Goal: Information Seeking & Learning: Learn about a topic

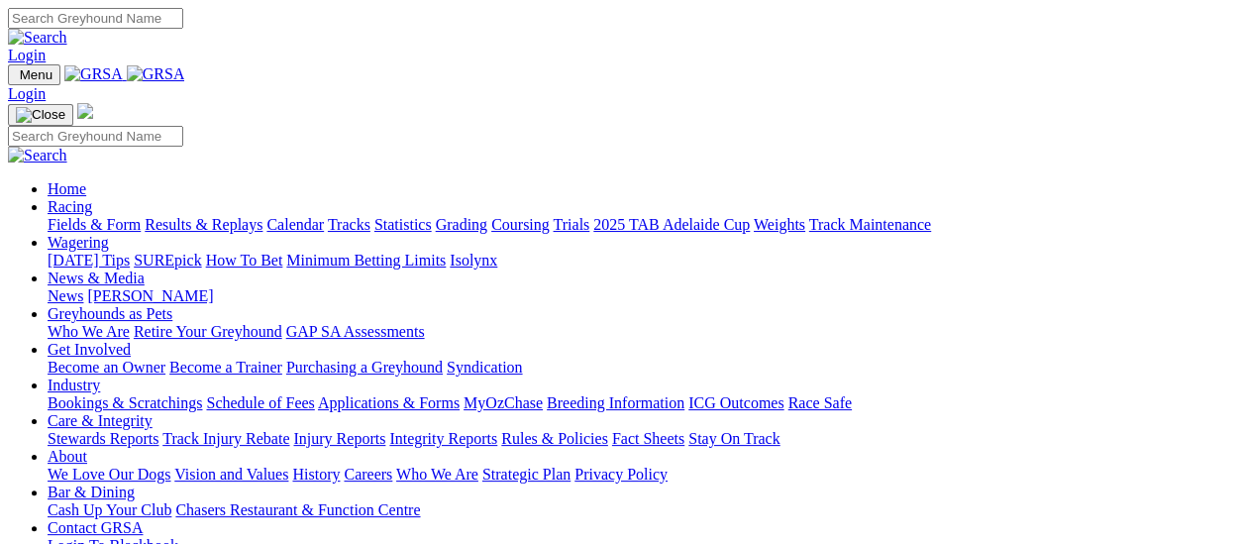
click at [214, 216] on link "Results & Replays" at bounding box center [204, 224] width 118 height 17
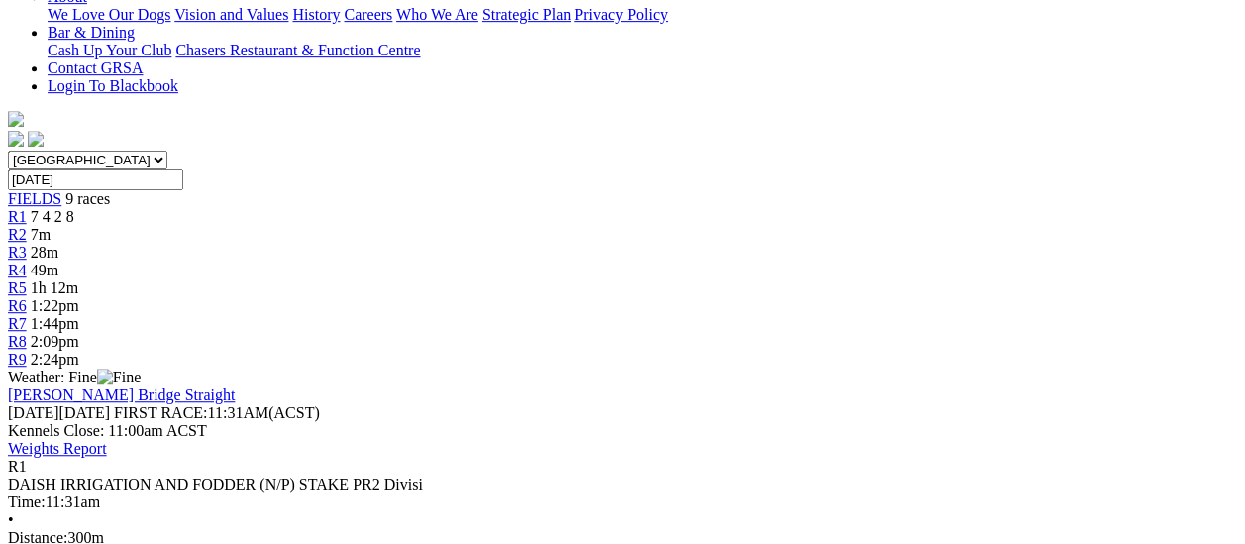
scroll to position [594, 0]
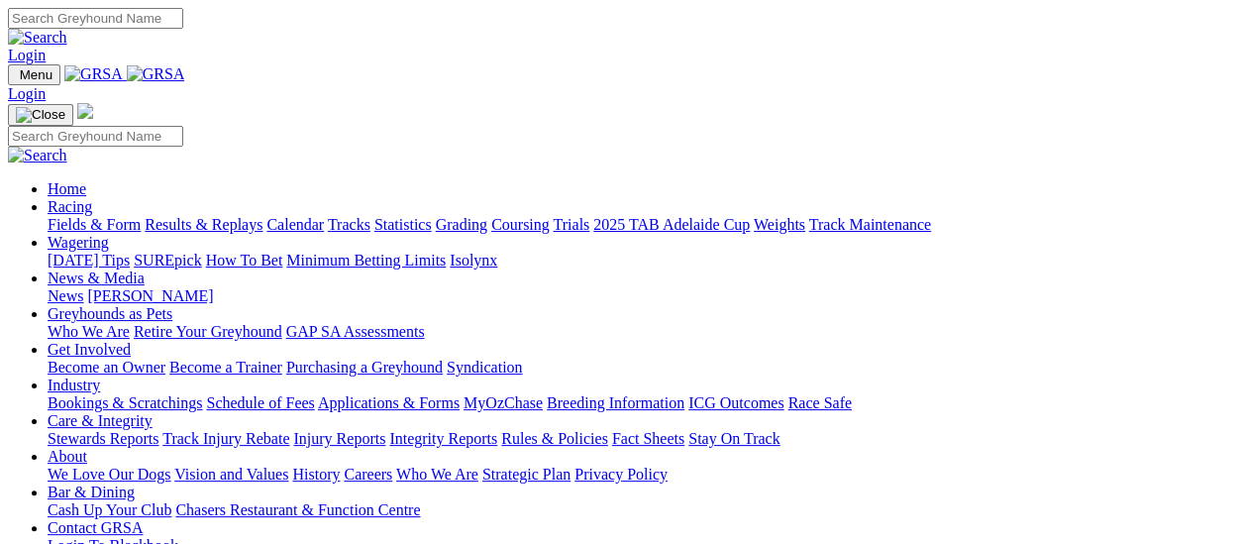
click at [213, 216] on link "Results & Replays" at bounding box center [204, 224] width 118 height 17
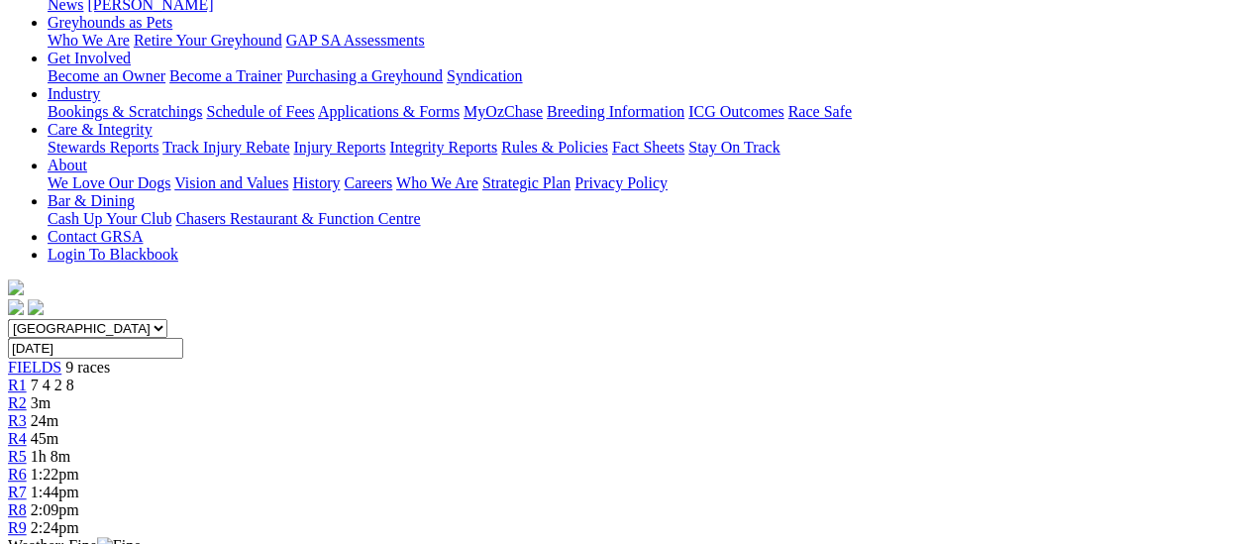
scroll to position [297, 0]
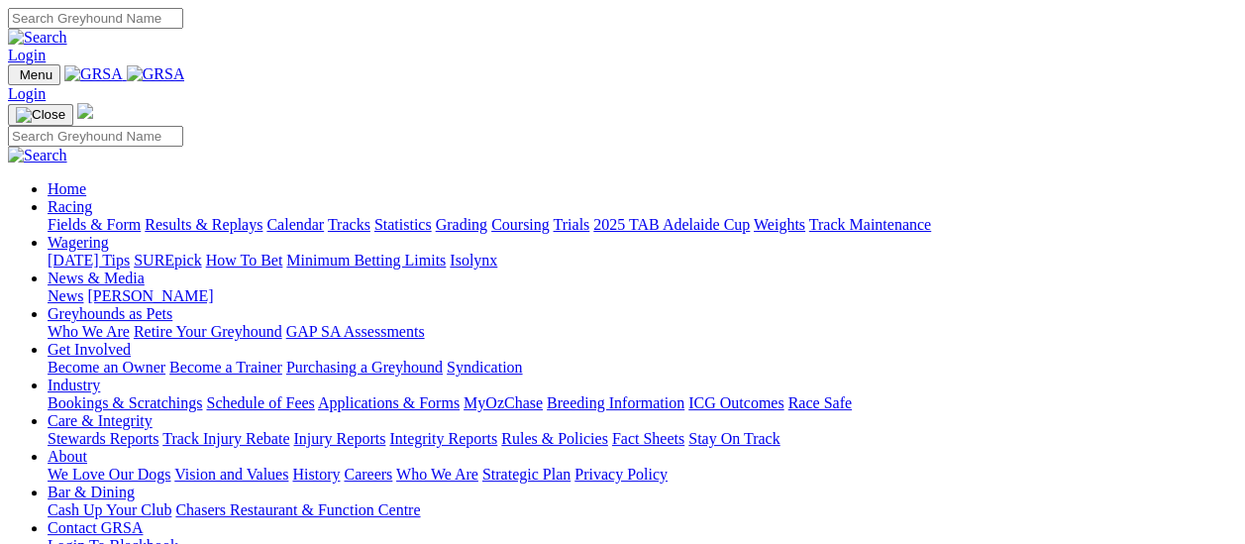
click at [206, 216] on link "Results & Replays" at bounding box center [204, 224] width 118 height 17
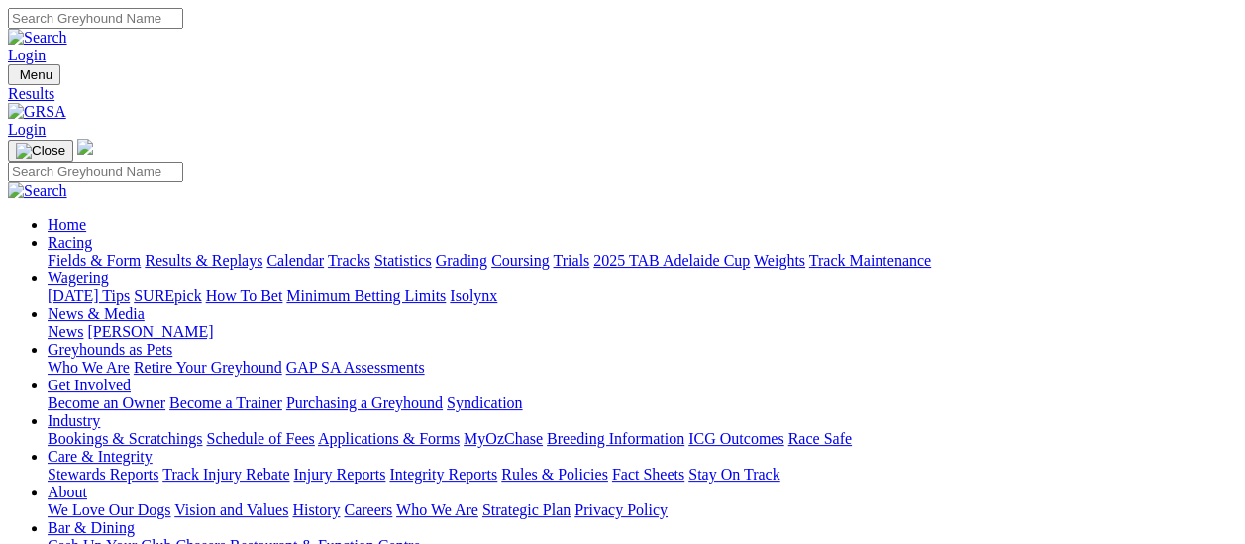
click at [78, 252] on link "Fields & Form" at bounding box center [94, 260] width 93 height 17
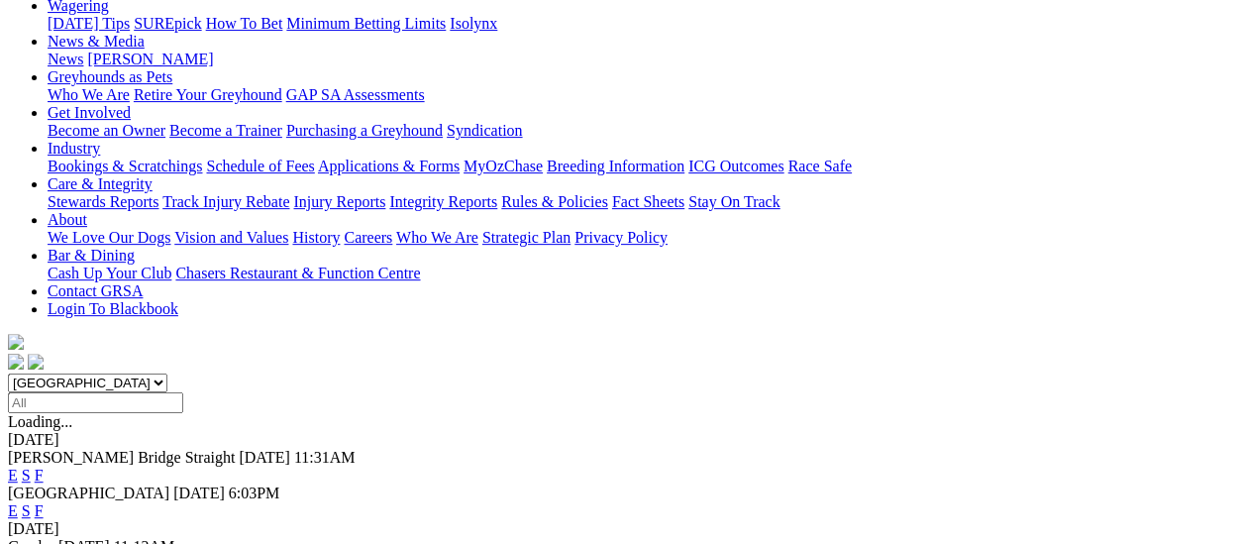
scroll to position [297, 0]
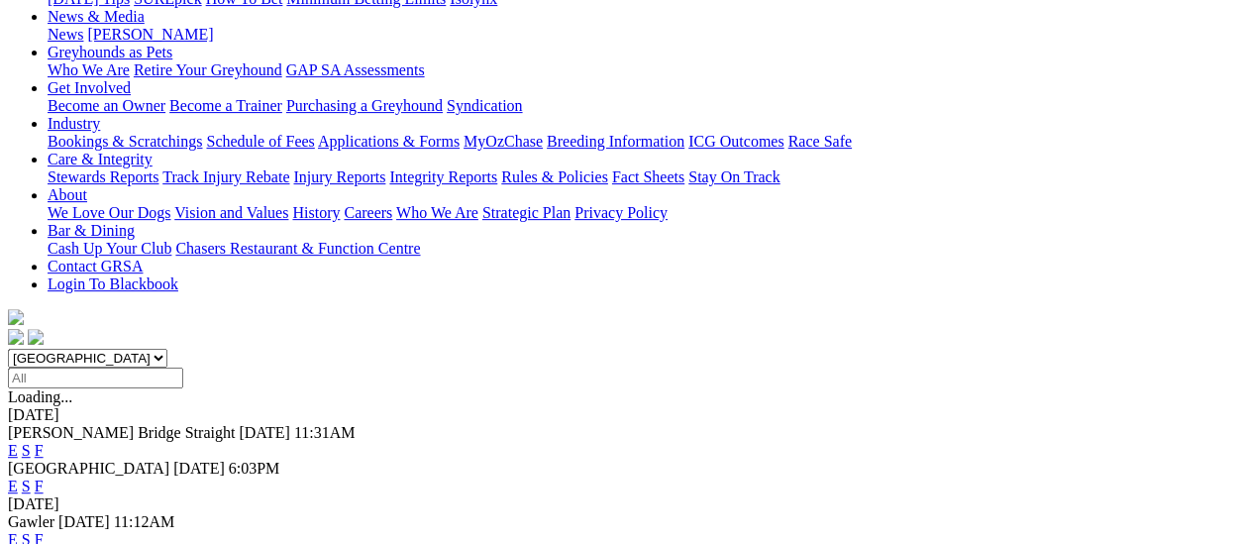
click at [44, 531] on link "F" at bounding box center [39, 539] width 9 height 17
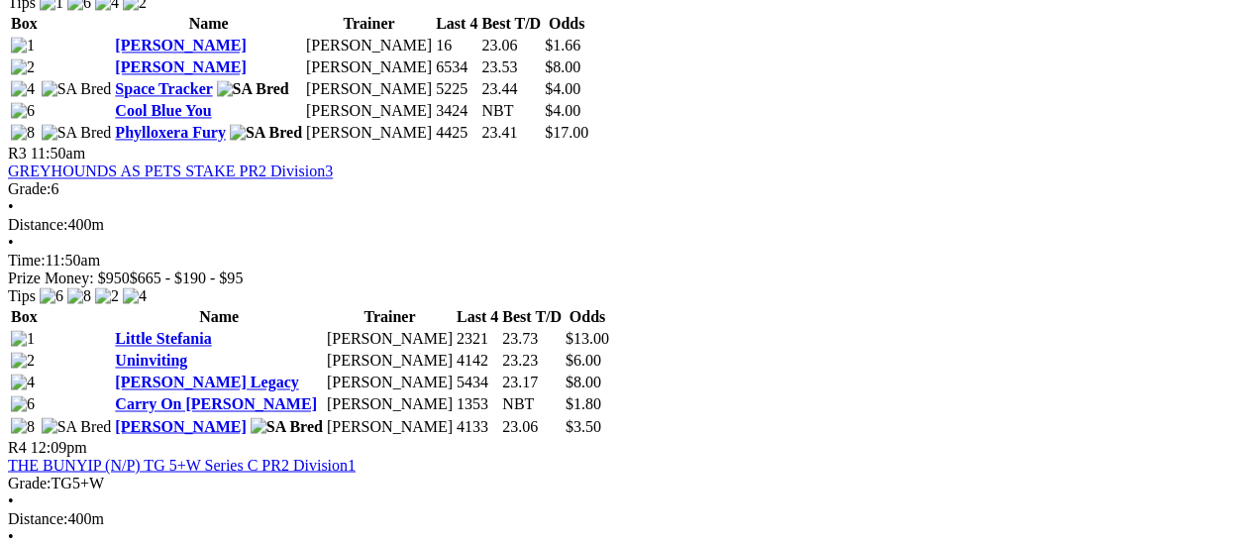
scroll to position [1188, 0]
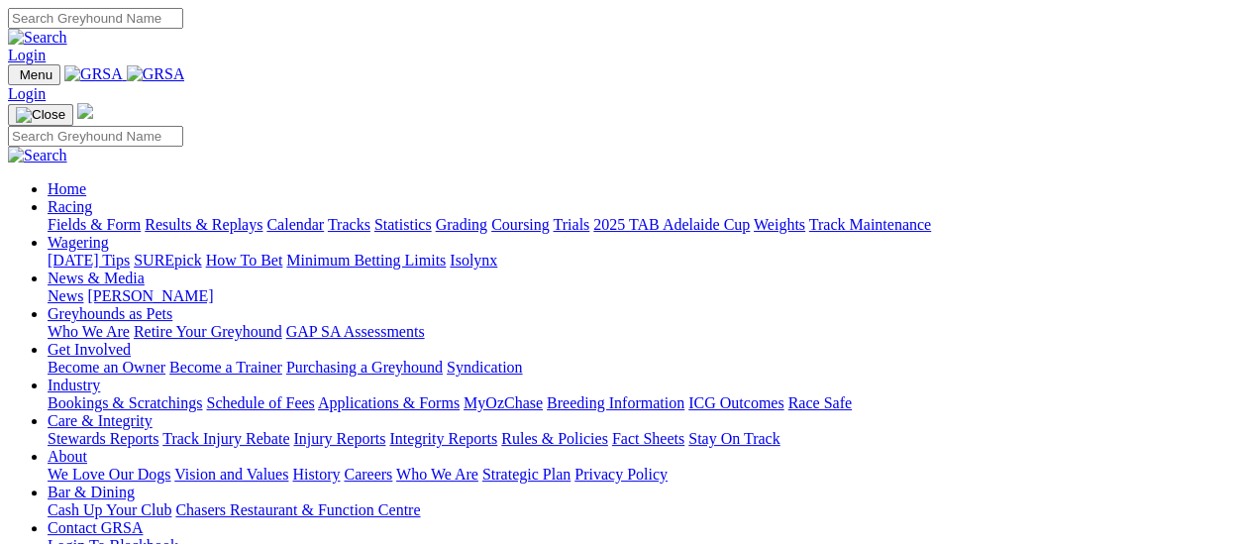
click at [203, 216] on link "Results & Replays" at bounding box center [204, 224] width 118 height 17
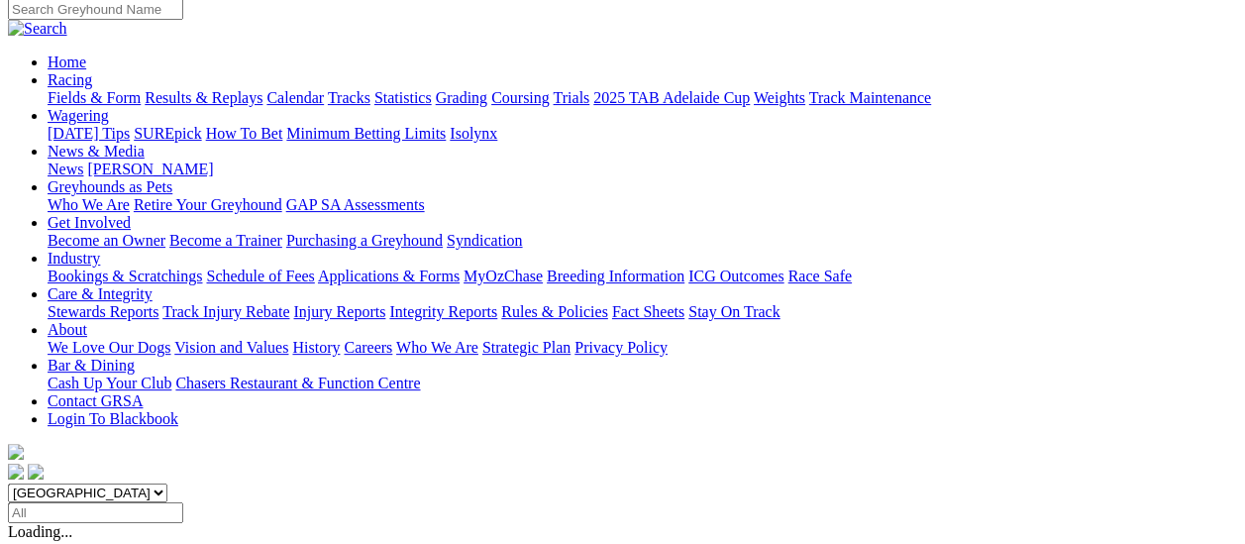
scroll to position [198, 0]
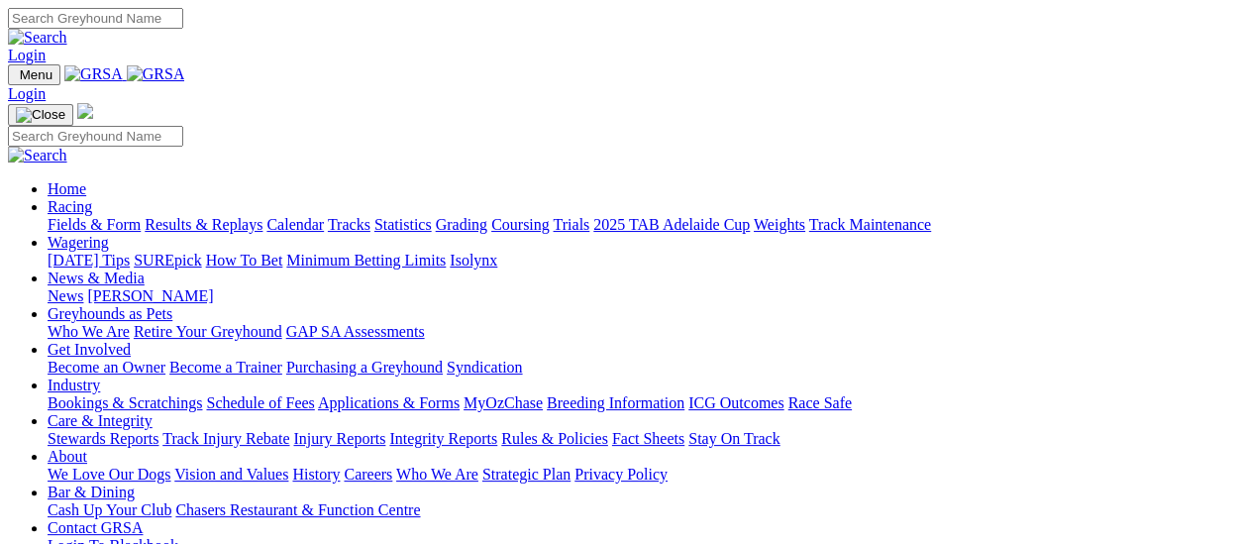
click at [204, 216] on link "Results & Replays" at bounding box center [204, 224] width 118 height 17
